Goal: Task Accomplishment & Management: Use online tool/utility

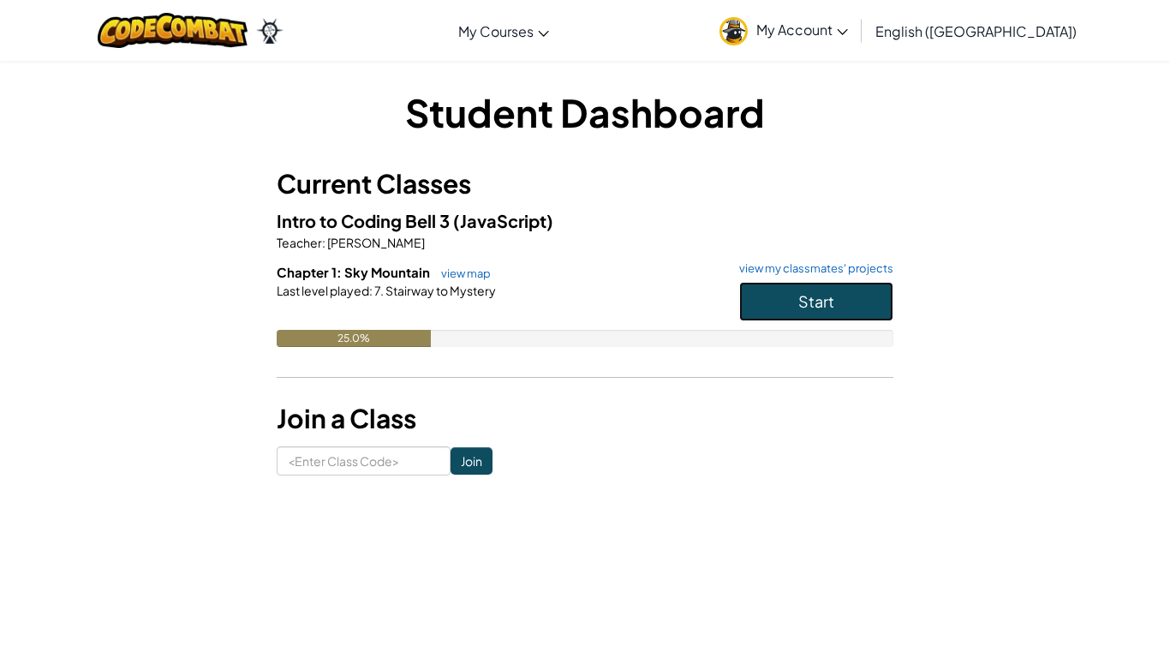
click at [863, 314] on button "Start" at bounding box center [816, 301] width 154 height 39
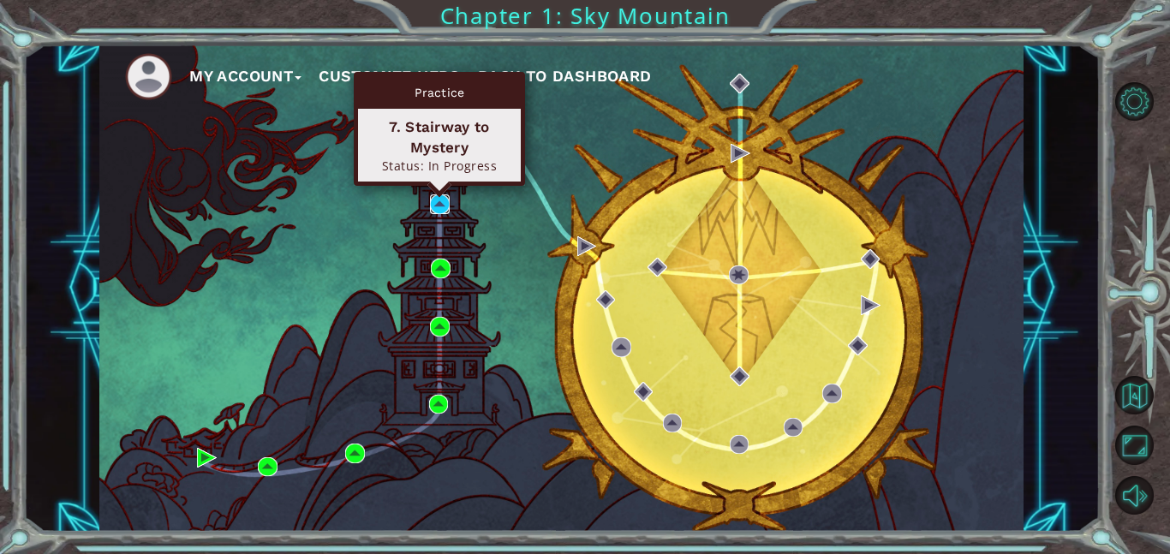
click at [438, 207] on img at bounding box center [440, 204] width 20 height 20
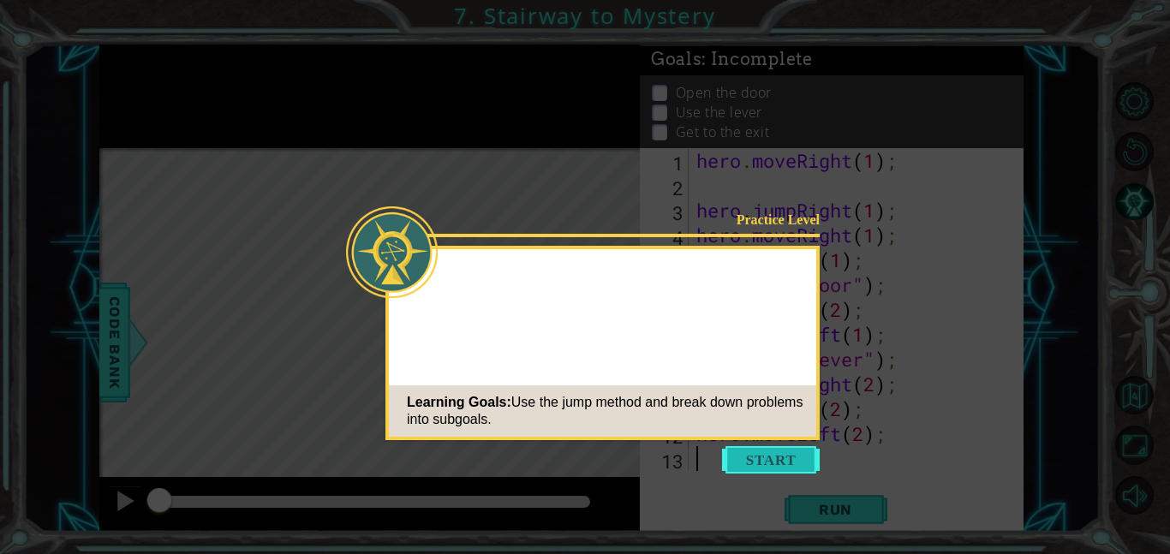
click at [780, 465] on button "Start" at bounding box center [771, 459] width 98 height 27
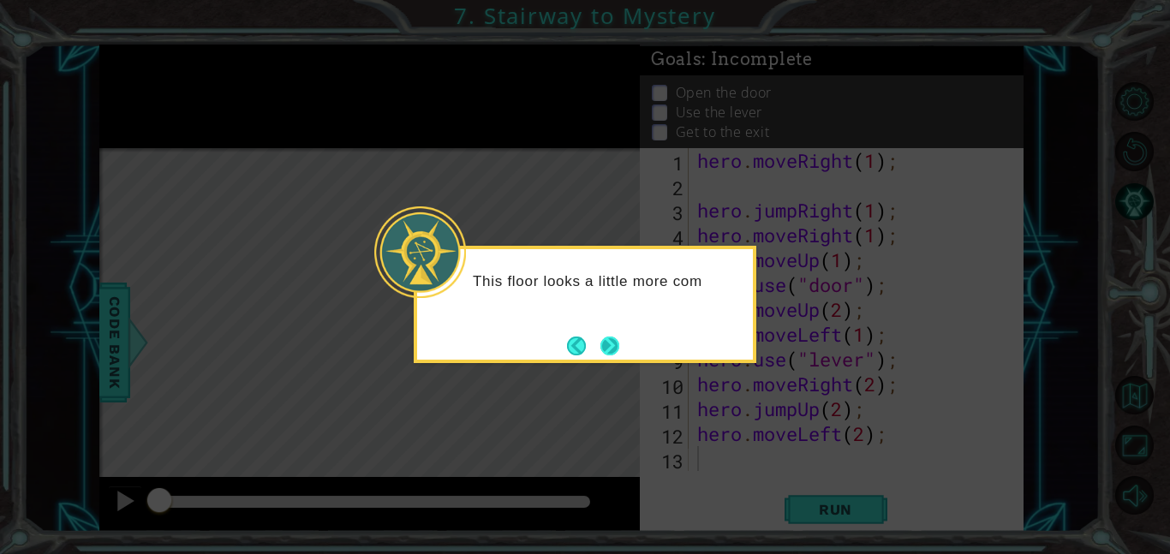
click at [602, 339] on button "Next" at bounding box center [610, 346] width 20 height 20
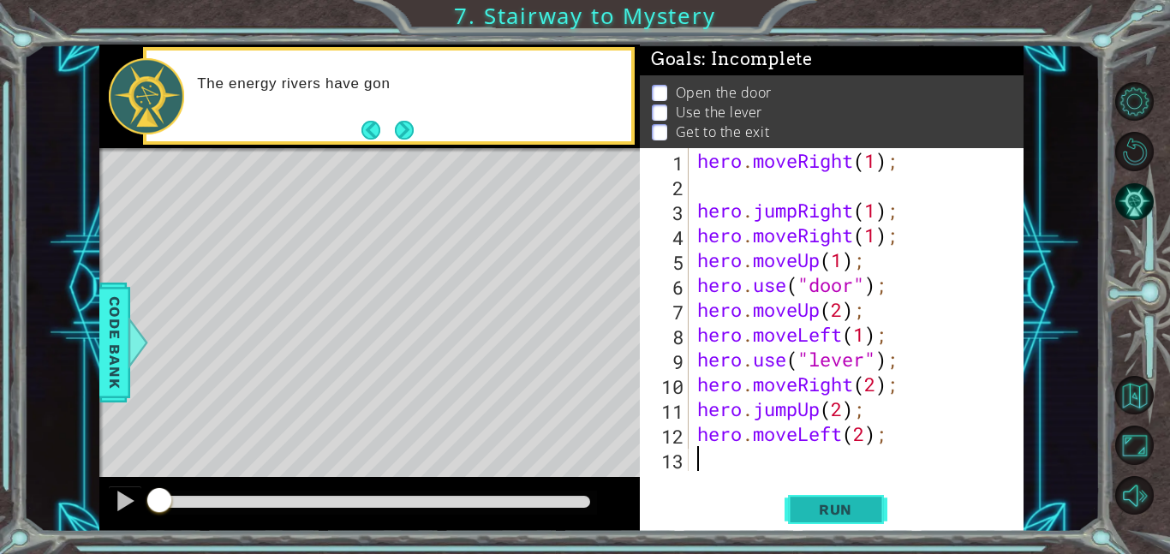
click at [838, 523] on button "Run" at bounding box center [835, 509] width 103 height 39
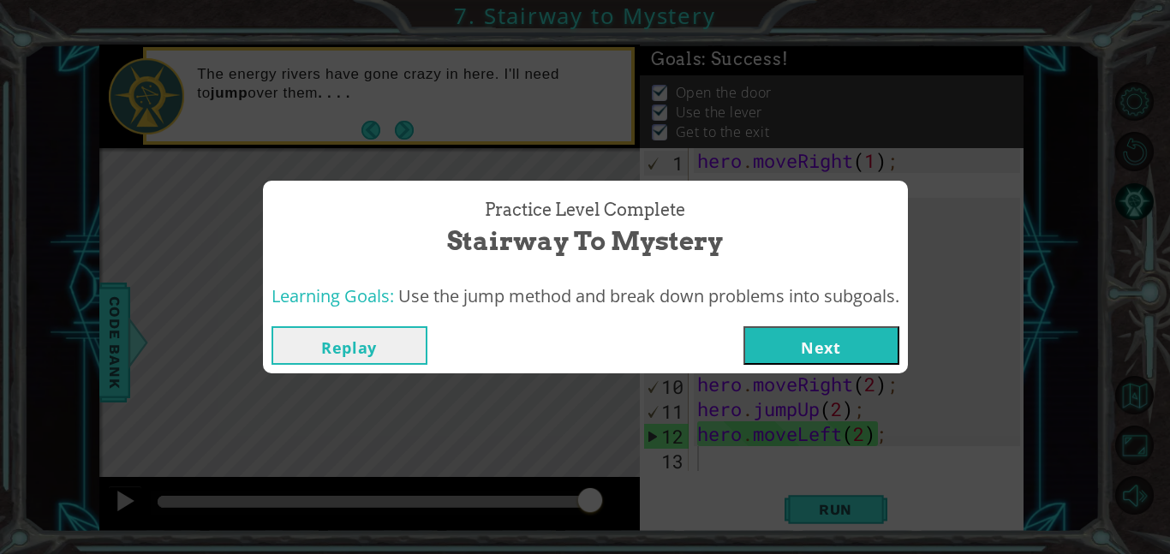
click at [836, 333] on button "Next" at bounding box center [821, 345] width 156 height 39
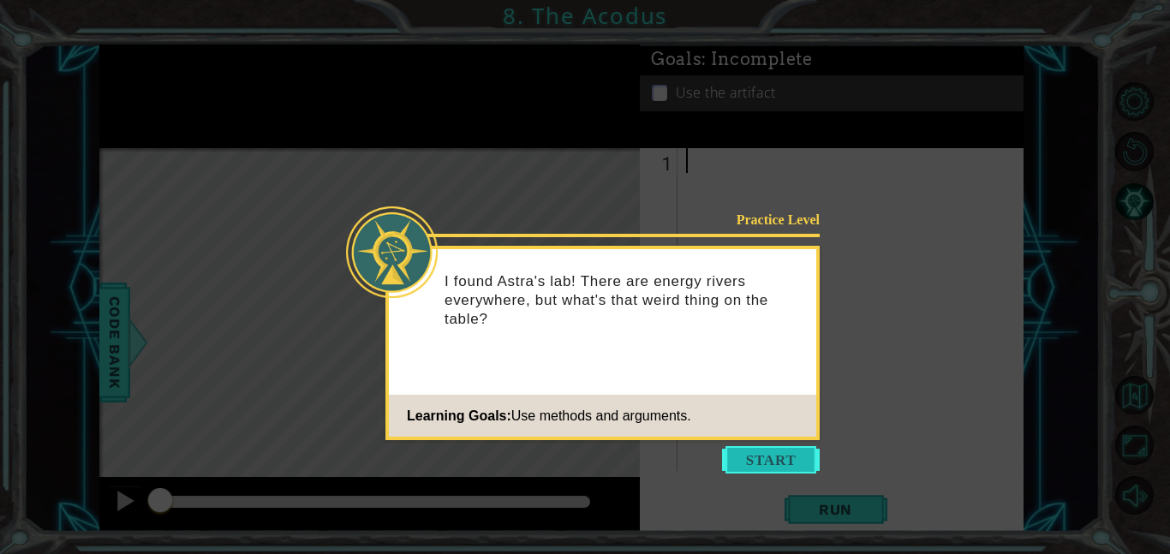
click at [770, 450] on button "Start" at bounding box center [771, 459] width 98 height 27
